Goal: Task Accomplishment & Management: Use online tool/utility

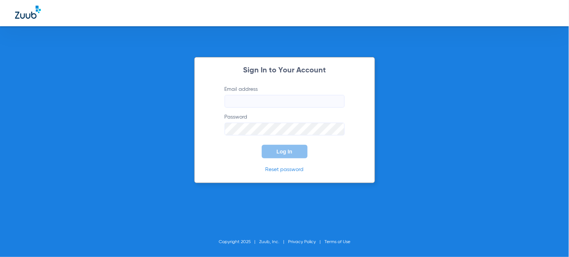
type input "[EMAIL_ADDRESS][DOMAIN_NAME]"
click at [282, 148] on button "Log In" at bounding box center [285, 151] width 46 height 13
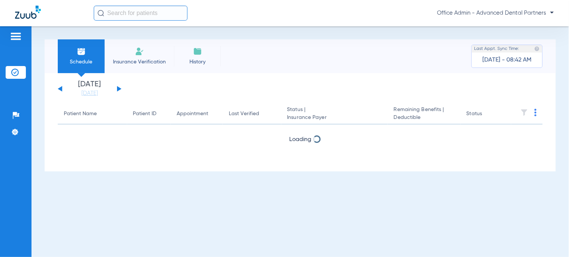
click at [139, 71] on li "Insurance Verification" at bounding box center [139, 56] width 69 height 34
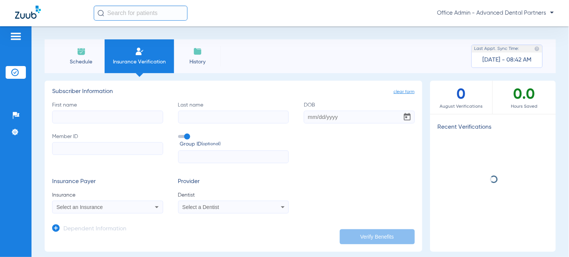
click at [114, 112] on input "First name" at bounding box center [107, 117] width 111 height 13
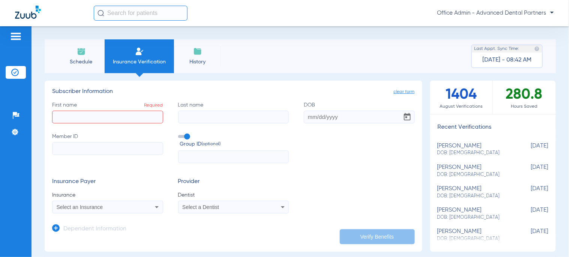
click at [118, 16] on input "text" at bounding box center [141, 13] width 94 height 15
click at [65, 57] on li "Schedule" at bounding box center [81, 56] width 47 height 34
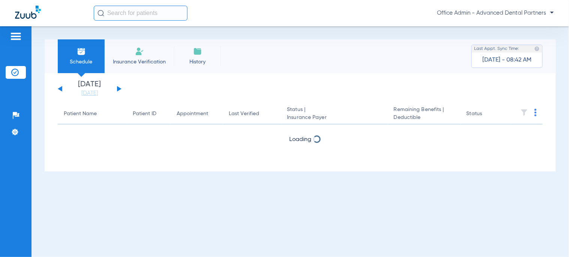
click at [149, 13] on input "text" at bounding box center [141, 13] width 94 height 15
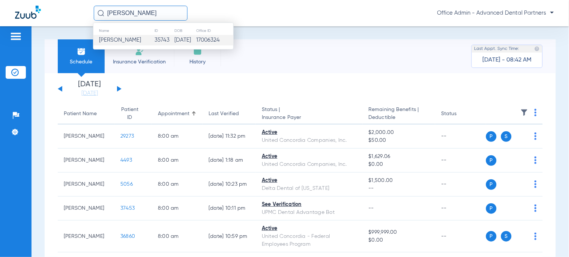
type input "[PERSON_NAME]"
click at [189, 43] on td "[DATE]" at bounding box center [185, 40] width 22 height 10
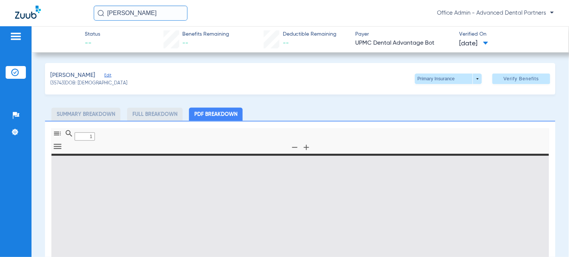
type input "0"
select select "page-width"
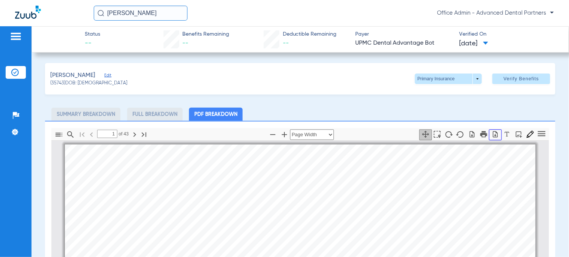
click at [489, 129] on button "button" at bounding box center [495, 134] width 13 height 11
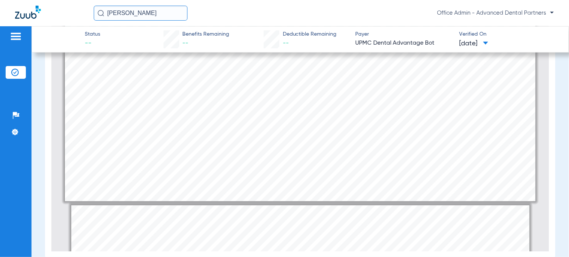
scroll to position [500, 0]
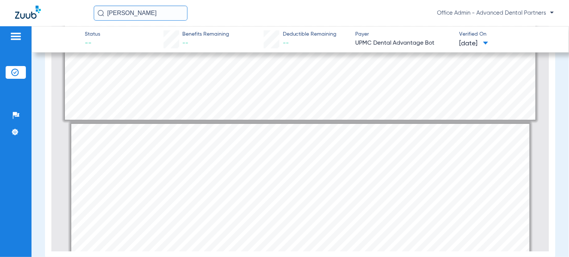
type input "1"
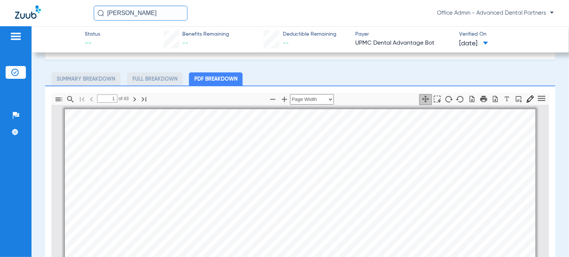
scroll to position [0, 0]
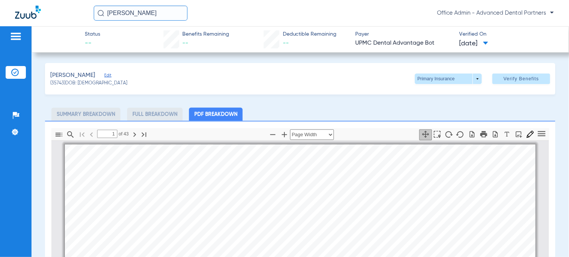
click at [140, 12] on input "[PERSON_NAME]" at bounding box center [141, 13] width 94 height 15
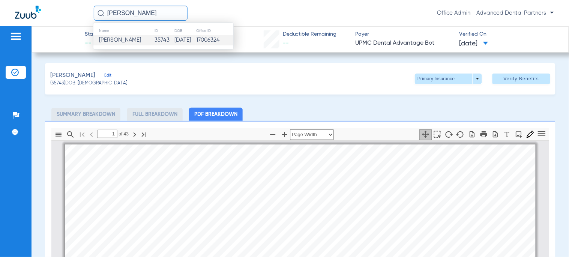
click at [140, 12] on input "[PERSON_NAME]" at bounding box center [141, 13] width 94 height 15
type input "[PERSON_NAME]"
click at [117, 46] on div "Name ID DOB Office ID [PERSON_NAME] 35741 [DATE] 17006324" at bounding box center [163, 35] width 141 height 27
click at [117, 40] on span "[PERSON_NAME]" at bounding box center [120, 40] width 42 height 6
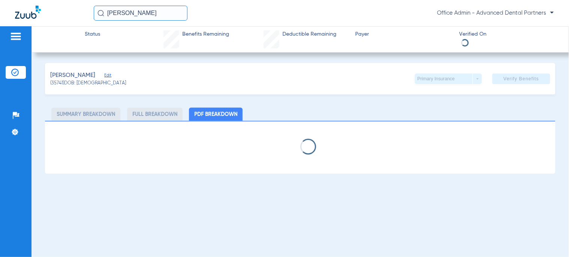
select select "page-width"
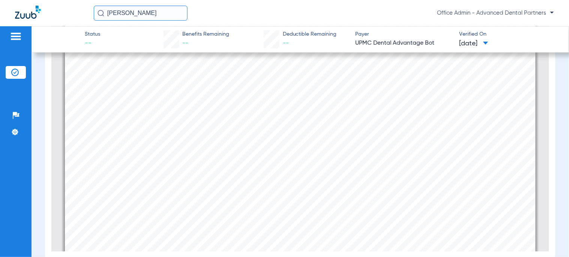
scroll to position [500, 0]
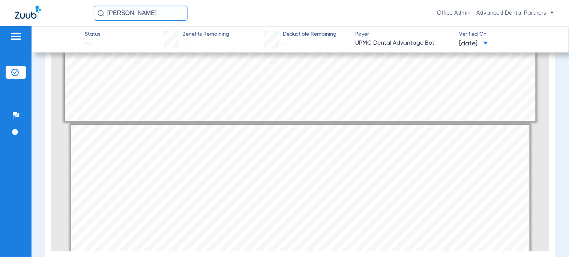
type input "2"
click at [134, 12] on input "[PERSON_NAME]" at bounding box center [141, 13] width 94 height 15
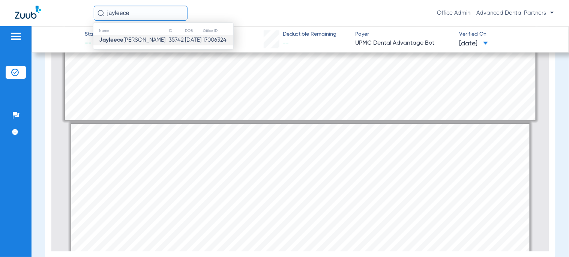
type input "jayleece"
click at [205, 41] on td "17006324" at bounding box center [217, 40] width 31 height 10
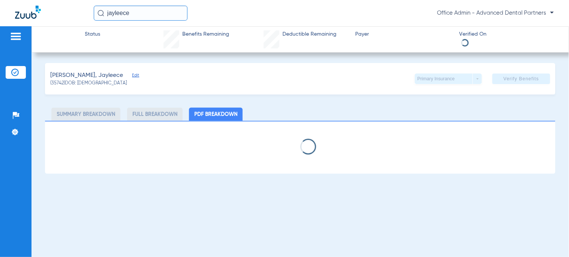
select select "page-width"
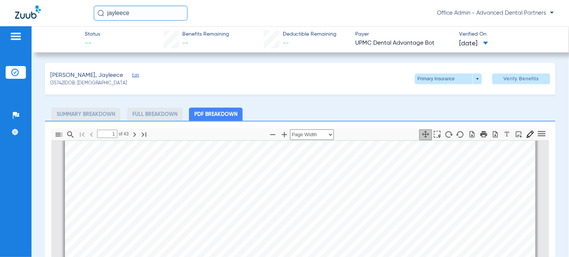
scroll to position [125, 0]
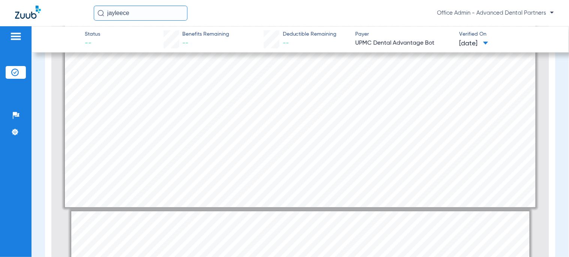
type input "2"
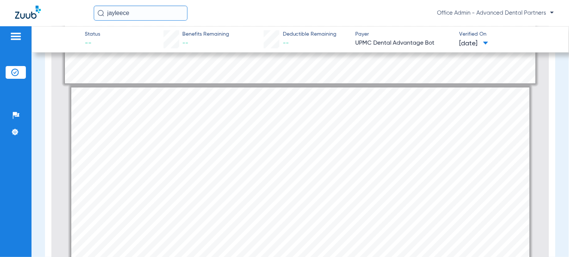
click at [141, 11] on input "jayleece" at bounding box center [141, 13] width 94 height 15
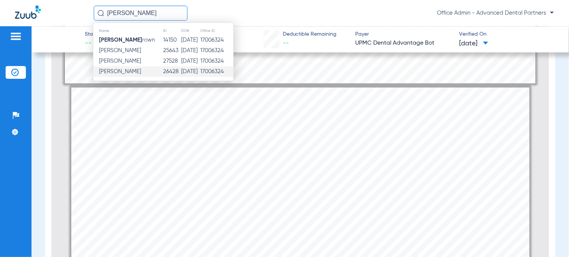
type input "[PERSON_NAME]"
click at [163, 68] on td "26428" at bounding box center [172, 71] width 18 height 10
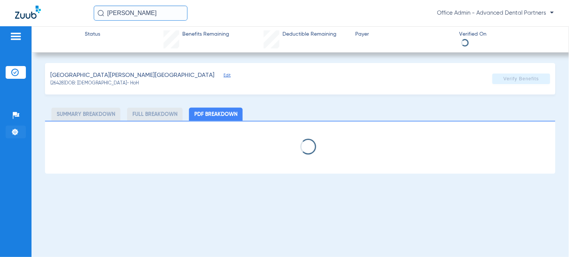
select select "page-width"
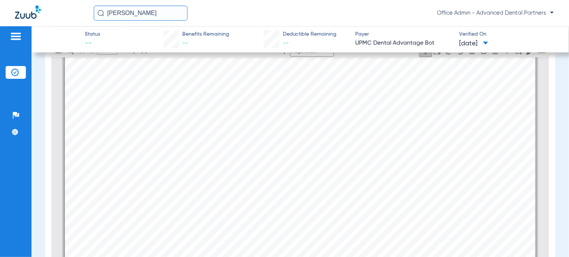
scroll to position [587, 0]
type input "2"
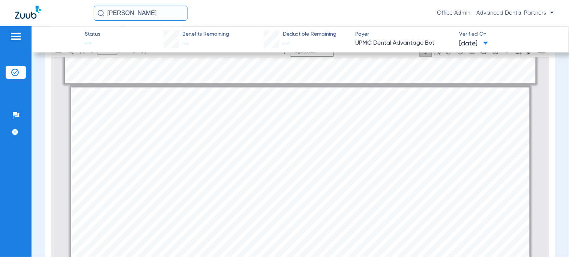
click at [150, 12] on input "[PERSON_NAME]" at bounding box center [141, 13] width 94 height 15
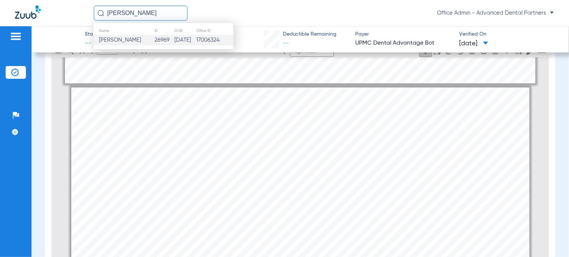
type input "[PERSON_NAME]"
click at [141, 41] on span "[PERSON_NAME]" at bounding box center [120, 40] width 42 height 6
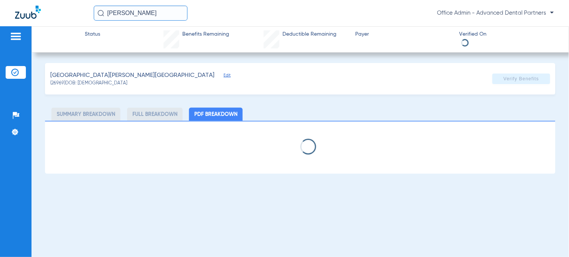
select select "page-width"
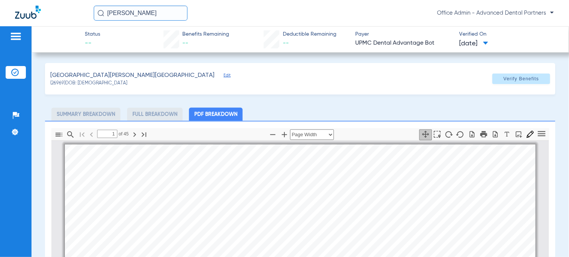
scroll to position [4, 0]
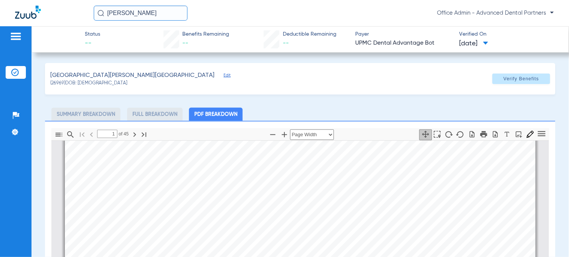
type input "2"
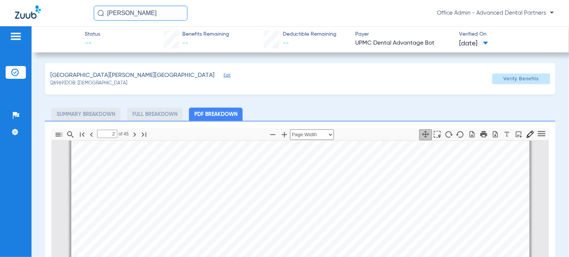
scroll to position [628, 0]
click at [129, 7] on input "[PERSON_NAME]" at bounding box center [141, 13] width 94 height 15
type input "s"
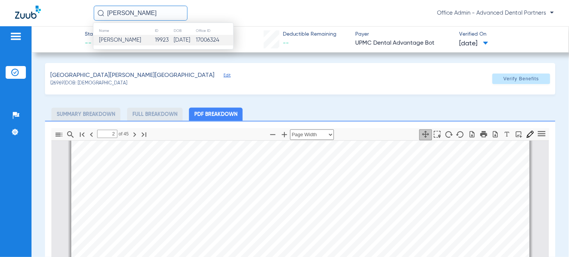
click at [140, 39] on td "[PERSON_NAME]" at bounding box center [123, 40] width 61 height 10
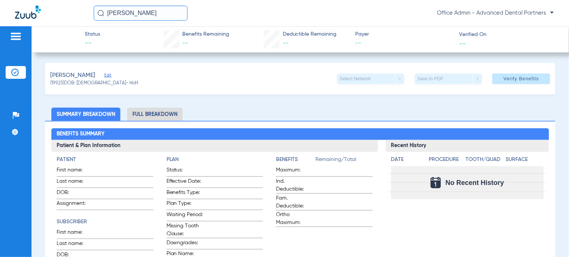
click at [153, 23] on div "[PERSON_NAME] kind Office Admin - Advanced Dental Partners" at bounding box center [284, 13] width 569 height 26
click at [151, 18] on input "[PERSON_NAME]" at bounding box center [141, 13] width 94 height 15
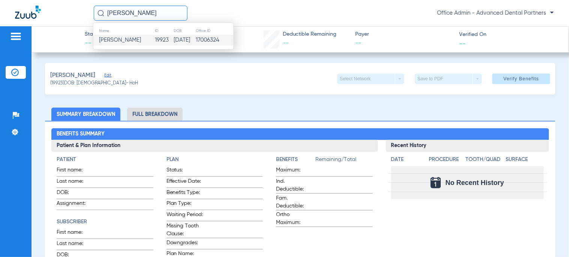
click at [148, 17] on input "[PERSON_NAME]" at bounding box center [141, 13] width 94 height 15
click at [156, 42] on td "2782" at bounding box center [164, 40] width 16 height 10
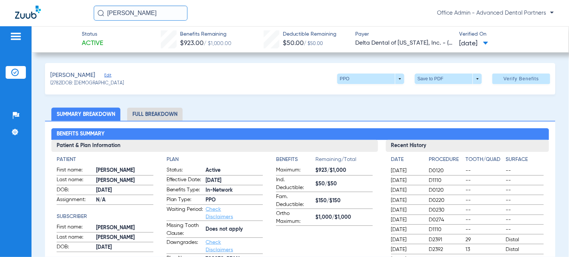
click at [133, 113] on li "Full Breakdown" at bounding box center [154, 114] width 55 height 13
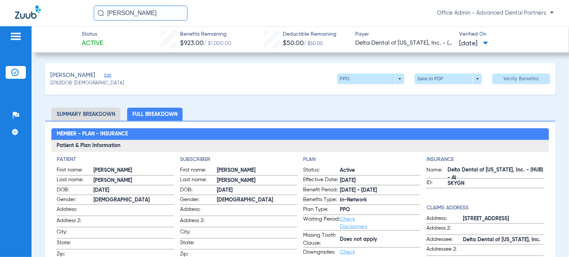
scroll to position [83, 0]
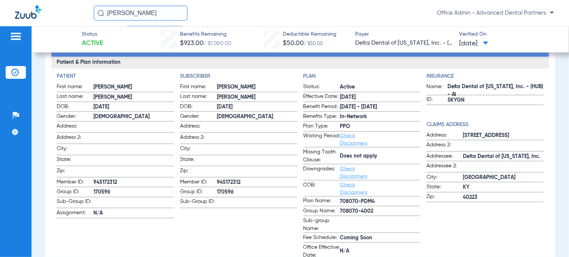
click at [111, 190] on span "170596" at bounding box center [133, 192] width 81 height 8
click at [105, 189] on span "170596" at bounding box center [133, 192] width 81 height 8
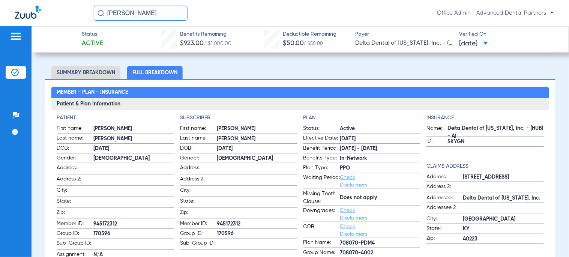
scroll to position [208, 0]
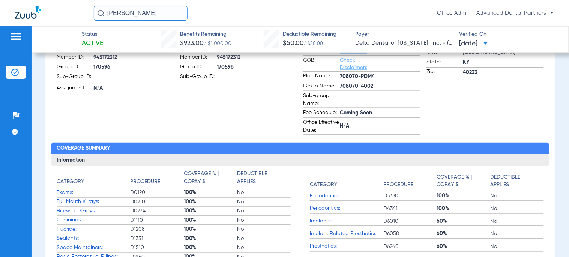
drag, startPoint x: 133, startPoint y: 9, endPoint x: 133, endPoint y: 13, distance: 4.2
click at [133, 9] on input "[PERSON_NAME]" at bounding box center [141, 13] width 94 height 15
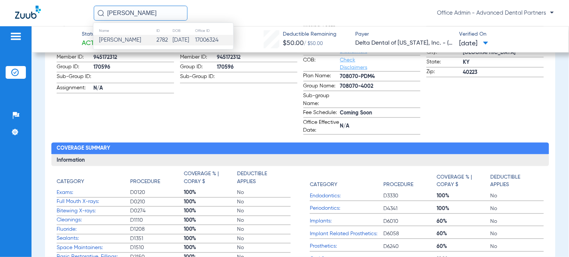
click at [133, 13] on input "[PERSON_NAME]" at bounding box center [141, 13] width 94 height 15
type input "b"
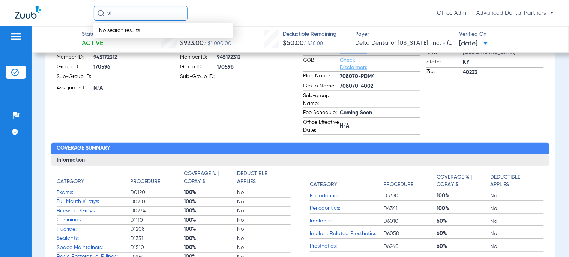
type input "v"
click at [126, 17] on input "vlady" at bounding box center [141, 13] width 94 height 15
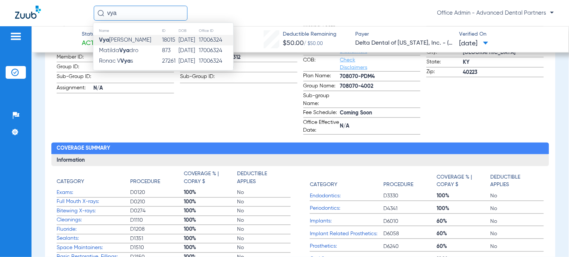
click at [121, 39] on span "Vya [PERSON_NAME]" at bounding box center [125, 40] width 52 height 6
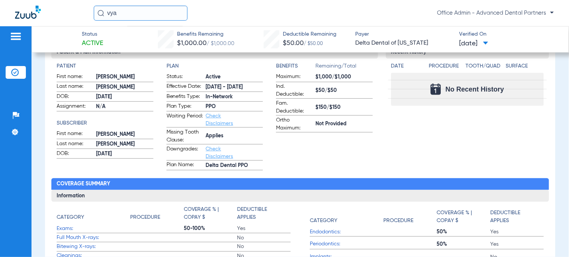
scroll to position [66, 0]
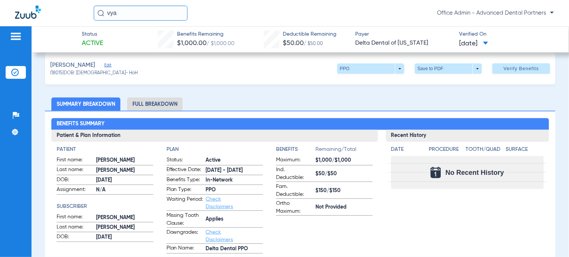
click at [138, 102] on li "Full Breakdown" at bounding box center [154, 103] width 55 height 13
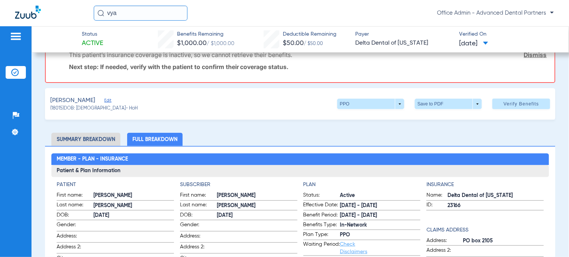
scroll to position [0, 0]
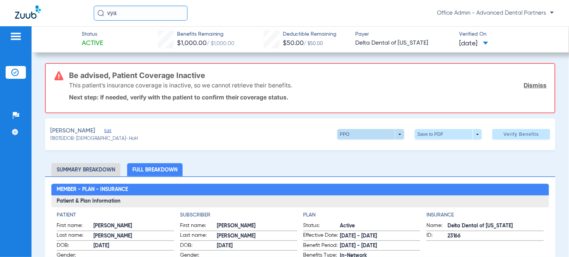
click at [353, 134] on span at bounding box center [370, 134] width 67 height 10
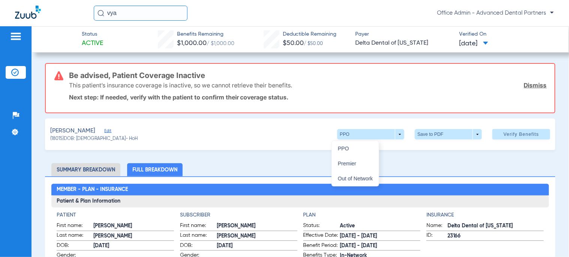
click at [119, 15] on div at bounding box center [284, 128] width 569 height 257
click at [119, 15] on input "vya" at bounding box center [141, 13] width 94 height 15
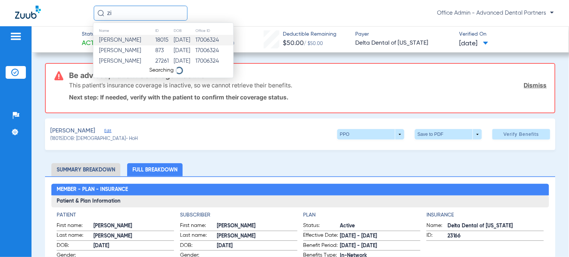
type input "z"
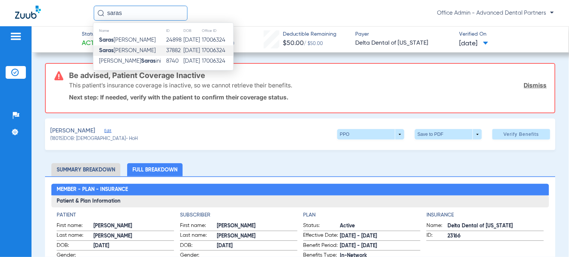
type input "saras"
click at [137, 48] on span "[PERSON_NAME]" at bounding box center [127, 51] width 57 height 6
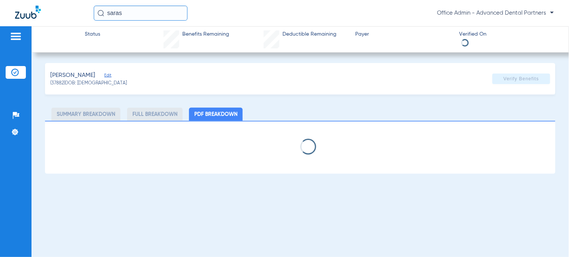
select select "page-width"
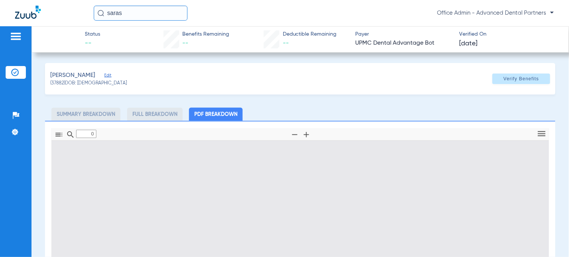
type input "1"
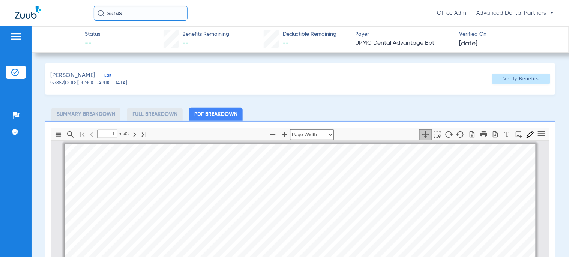
click at [91, 84] on span "(37882) DOB: [DEMOGRAPHIC_DATA]" at bounding box center [88, 83] width 76 height 7
click at [85, 81] on span "(37882) DOB: [DEMOGRAPHIC_DATA]" at bounding box center [88, 83] width 76 height 7
click at [121, 14] on input "saras" at bounding box center [141, 13] width 94 height 15
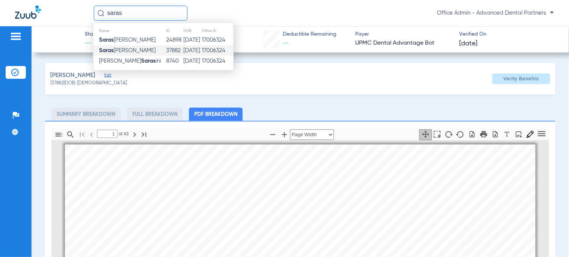
click at [39, 17] on img at bounding box center [28, 12] width 26 height 13
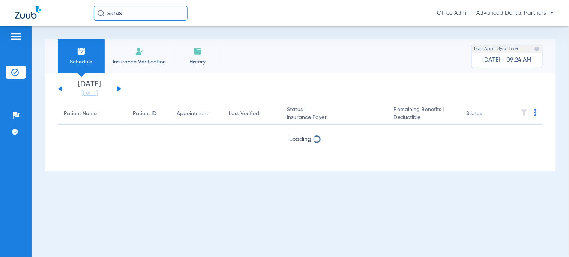
click at [141, 55] on img at bounding box center [139, 51] width 9 height 9
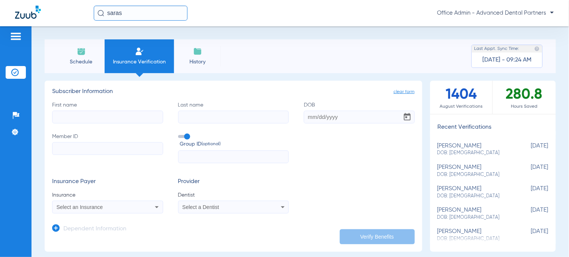
click at [100, 126] on div "First name Last name DOB Member ID Group ID (optional)" at bounding box center [233, 132] width 362 height 62
click at [106, 114] on input "First name" at bounding box center [107, 117] width 111 height 13
type input "Saraswati"
click at [221, 114] on input "[PERSON_NAME]" at bounding box center [233, 117] width 111 height 13
type input "[PERSON_NAME]"
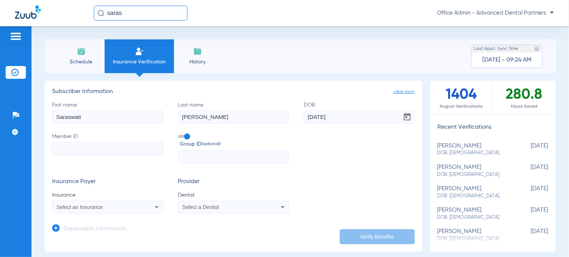
type input "[DATE]"
click at [86, 150] on input "Member ID" at bounding box center [107, 148] width 111 height 13
paste input "10228176401"
type input "10228176401"
click at [95, 208] on span "Select an Insurance" at bounding box center [80, 207] width 46 height 6
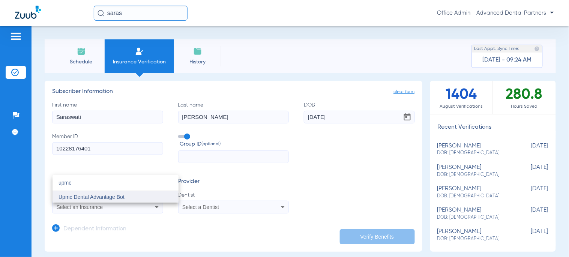
type input "upmc"
click at [95, 194] on span "Upmc Dental Advantage Bot" at bounding box center [91, 197] width 66 height 6
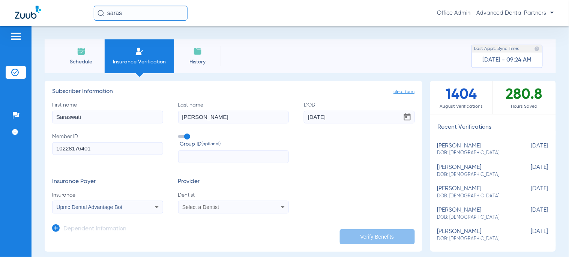
click at [207, 207] on span "Select a Dentist" at bounding box center [200, 207] width 37 height 6
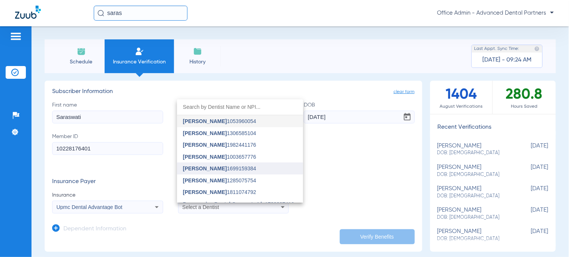
click at [207, 170] on span "[PERSON_NAME]" at bounding box center [205, 168] width 44 height 6
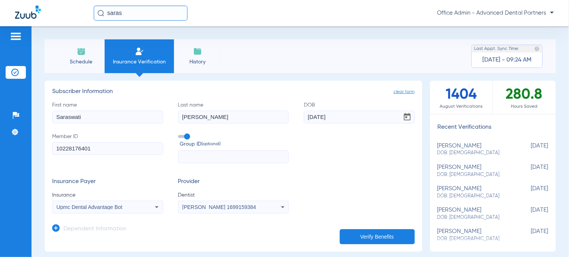
click at [390, 232] on button "Verify Benefits" at bounding box center [377, 236] width 75 height 15
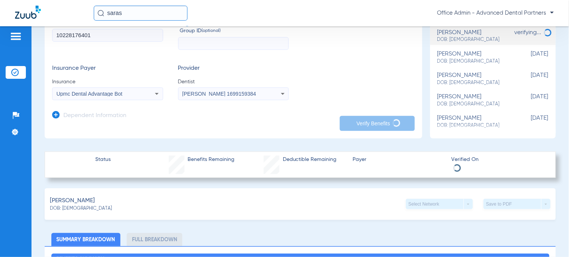
scroll to position [42, 0]
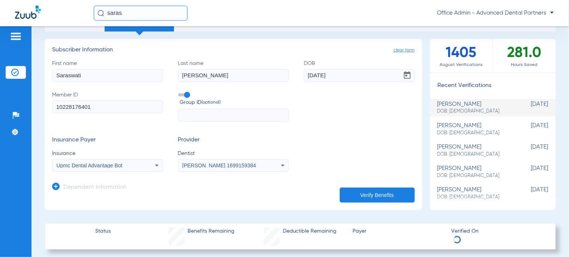
select select "page-width"
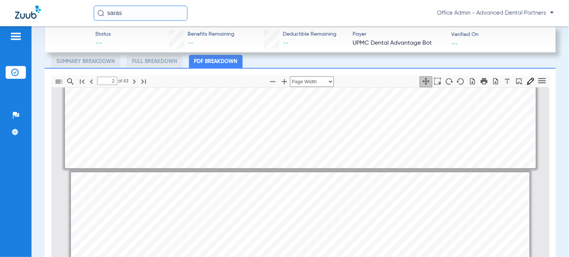
scroll to position [545, 0]
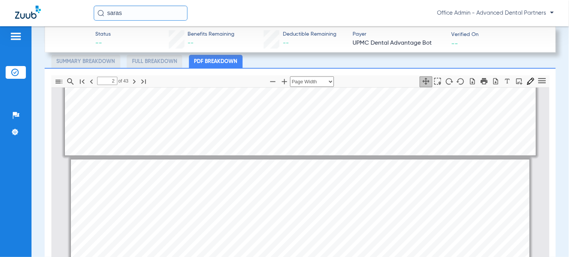
type input "1"
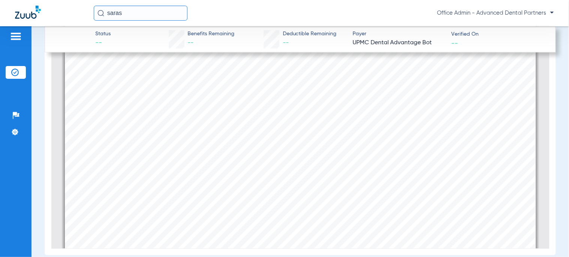
scroll to position [375, 0]
